Goal: Task Accomplishment & Management: Use online tool/utility

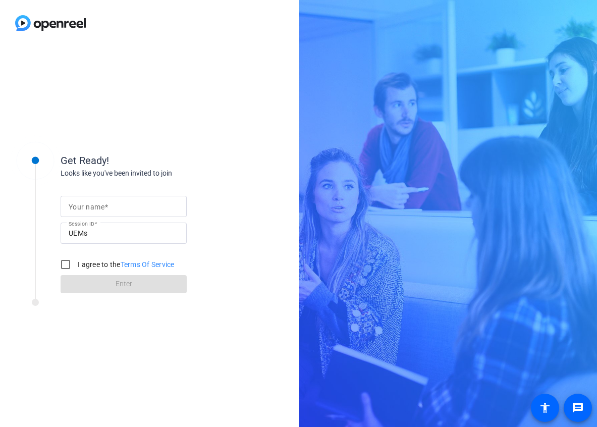
click at [120, 201] on input "Your name" at bounding box center [124, 206] width 110 height 12
type input "Marietta"
click at [64, 263] on input "I agree to the Terms Of Service" at bounding box center [66, 264] width 20 height 20
checkbox input "true"
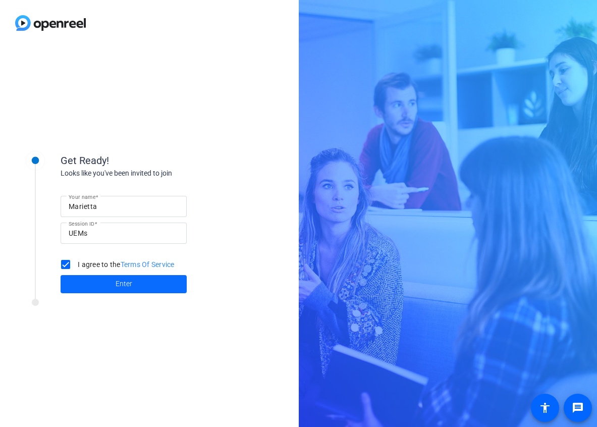
click at [83, 280] on span at bounding box center [124, 284] width 126 height 24
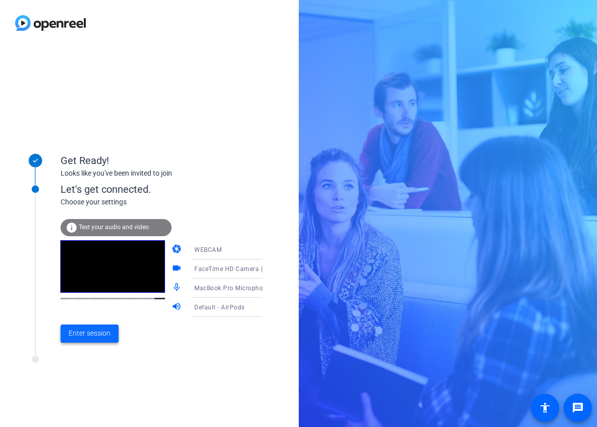
click at [89, 332] on span "Enter session" at bounding box center [90, 333] width 42 height 11
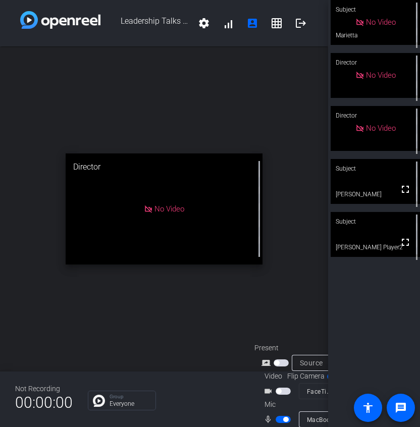
click at [284, 420] on span "button" at bounding box center [285, 419] width 5 height 5
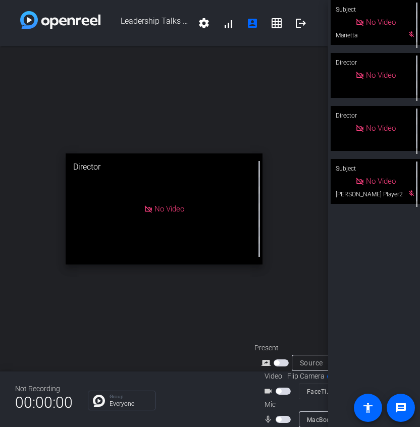
click at [277, 417] on span "button" at bounding box center [278, 419] width 5 height 5
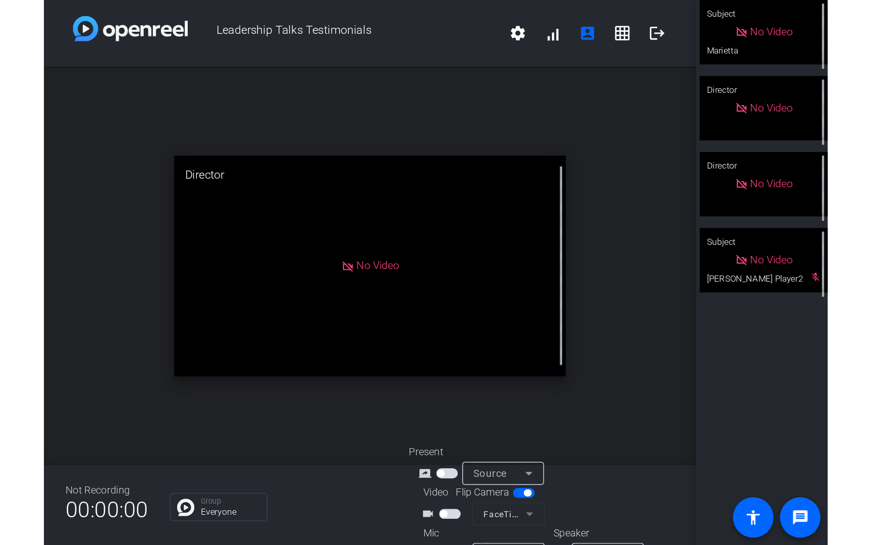
scroll to position [26, 0]
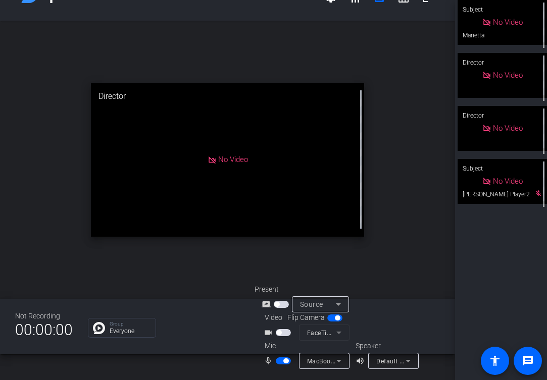
click at [279, 361] on span "button" at bounding box center [283, 360] width 15 height 7
click at [279, 361] on span "button" at bounding box center [278, 360] width 5 height 5
click at [280, 362] on span "button" at bounding box center [283, 360] width 15 height 7
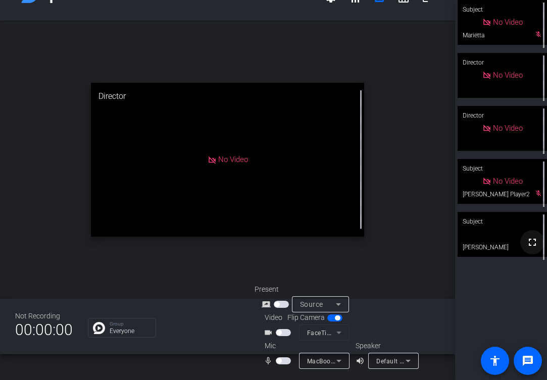
click at [531, 248] on mat-icon "fullscreen" at bounding box center [532, 242] width 12 height 12
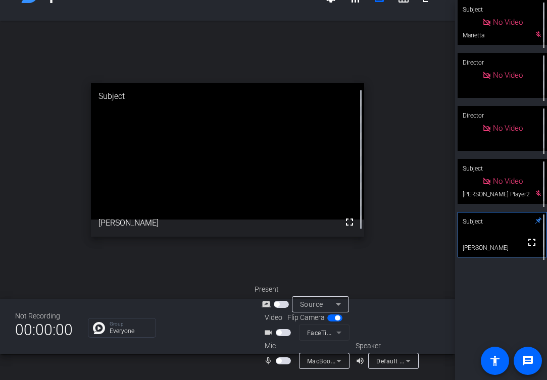
click at [283, 362] on span "button" at bounding box center [283, 360] width 15 height 7
click at [283, 361] on span "button" at bounding box center [285, 360] width 5 height 5
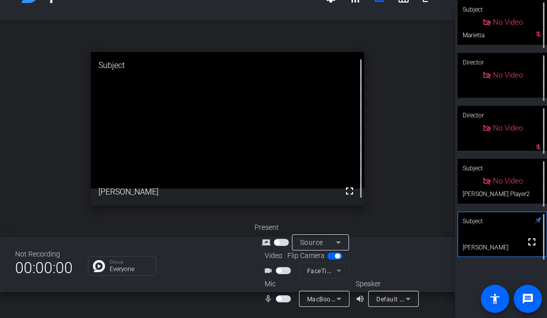
click at [281, 300] on span "button" at bounding box center [283, 299] width 15 height 7
